Goal: Transaction & Acquisition: Purchase product/service

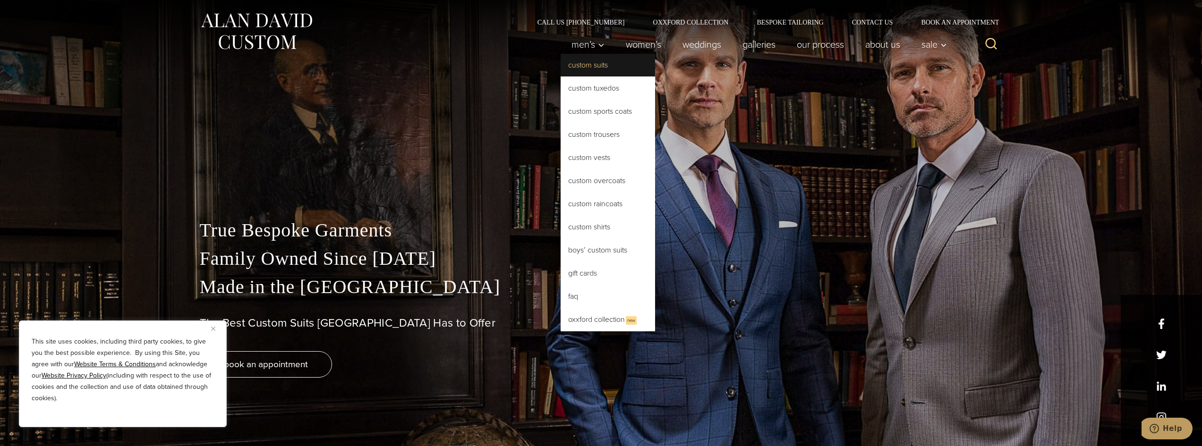
click at [594, 65] on link "Custom Suits" at bounding box center [608, 65] width 94 height 23
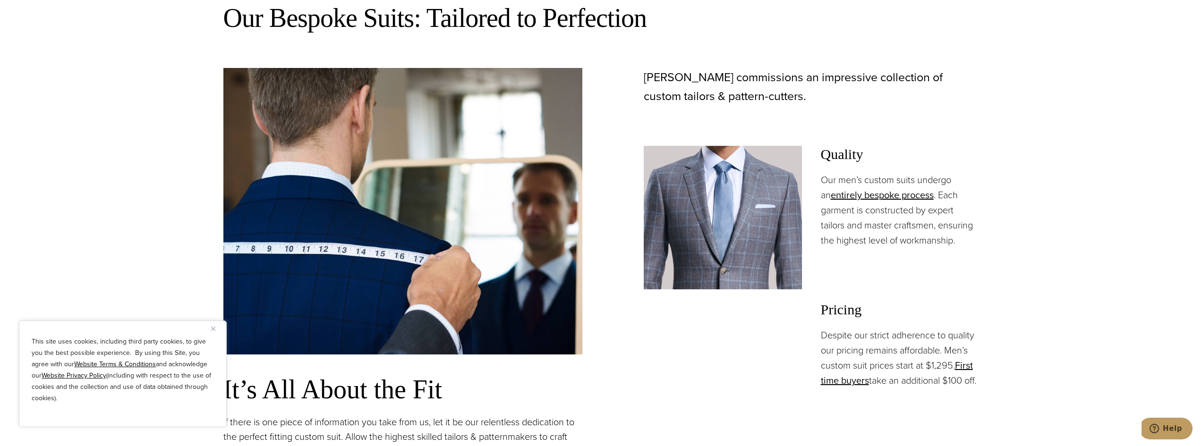
scroll to position [756, 0]
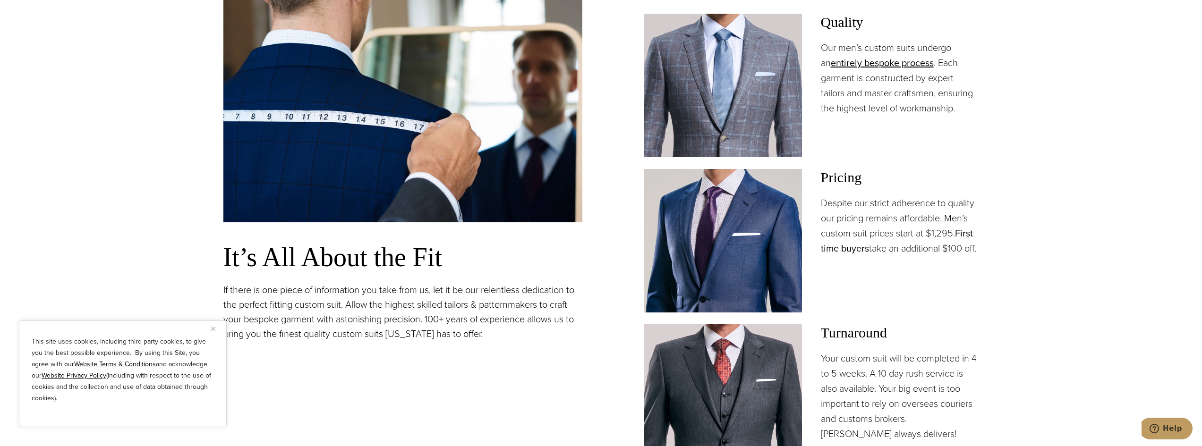
click at [973, 231] on link "First time buyers" at bounding box center [897, 240] width 152 height 29
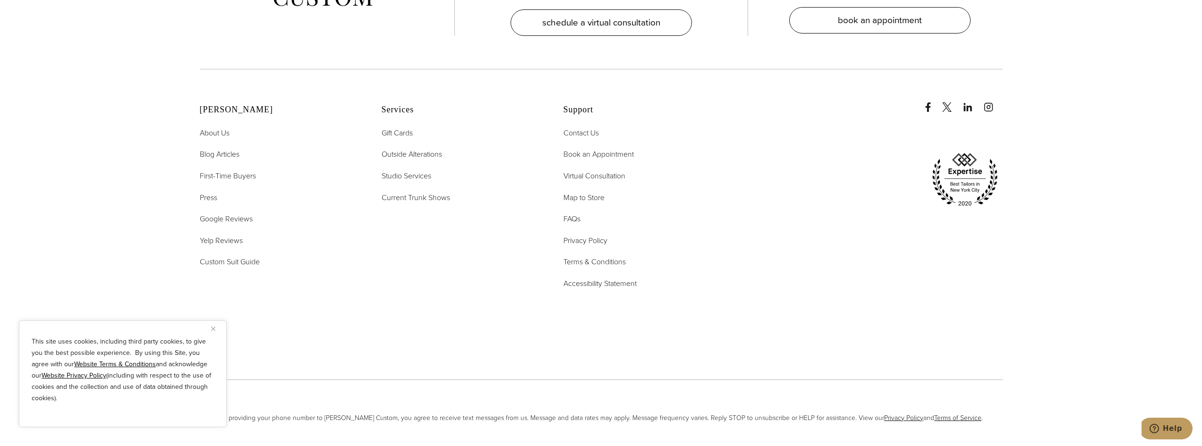
scroll to position [2361, 0]
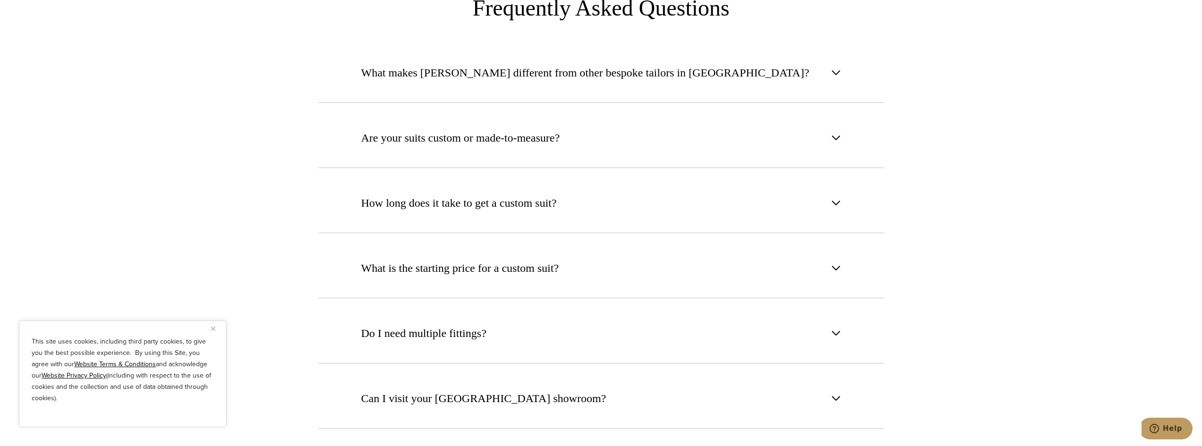
scroll to position [3684, 0]
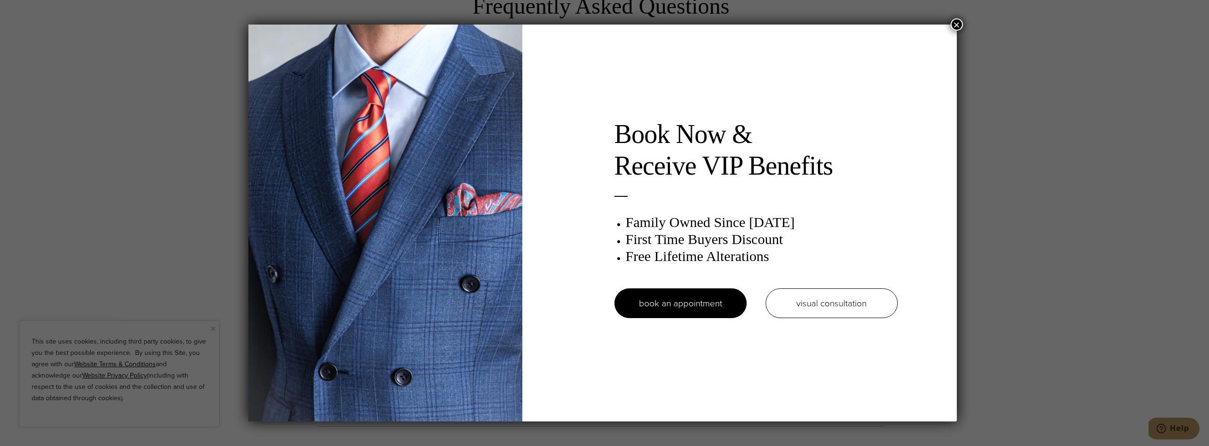
click at [959, 22] on button "×" at bounding box center [957, 24] width 12 height 12
